Goal: Task Accomplishment & Management: Manage account settings

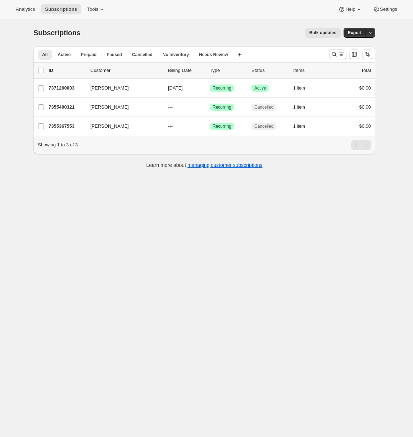
click at [26, 162] on div "Subscriptions. This page is ready Subscriptions Bulk updates More actions Bulk …" at bounding box center [204, 237] width 408 height 437
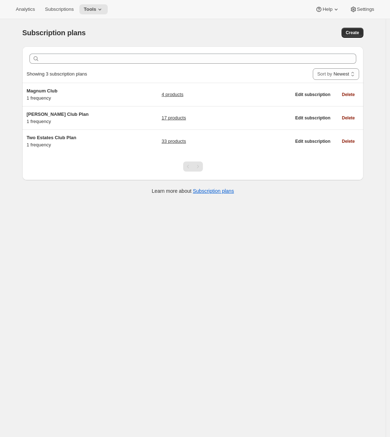
click at [5, 160] on div "Subscription plans. This page is ready Subscription plans Create Clear Showing …" at bounding box center [193, 237] width 386 height 437
click at [374, 9] on span "Settings" at bounding box center [365, 9] width 17 height 6
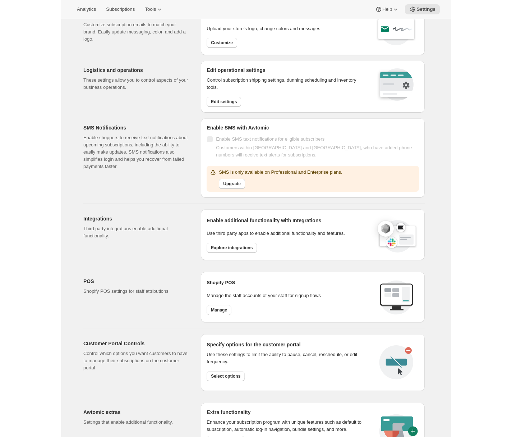
scroll to position [155, 0]
